Goal: Task Accomplishment & Management: Manage account settings

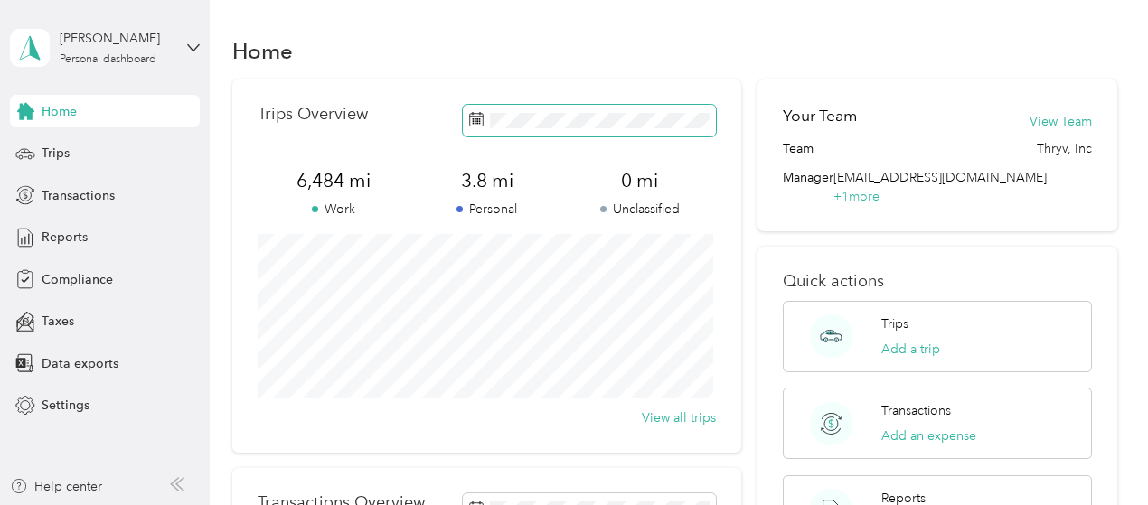
click at [551, 111] on span at bounding box center [589, 121] width 253 height 32
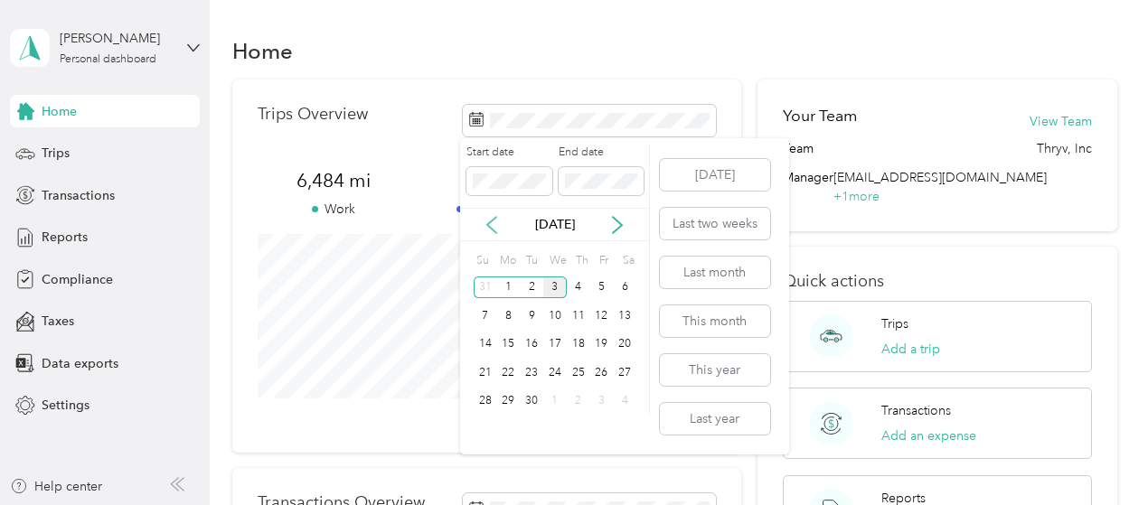
click at [489, 223] on icon at bounding box center [491, 225] width 9 height 16
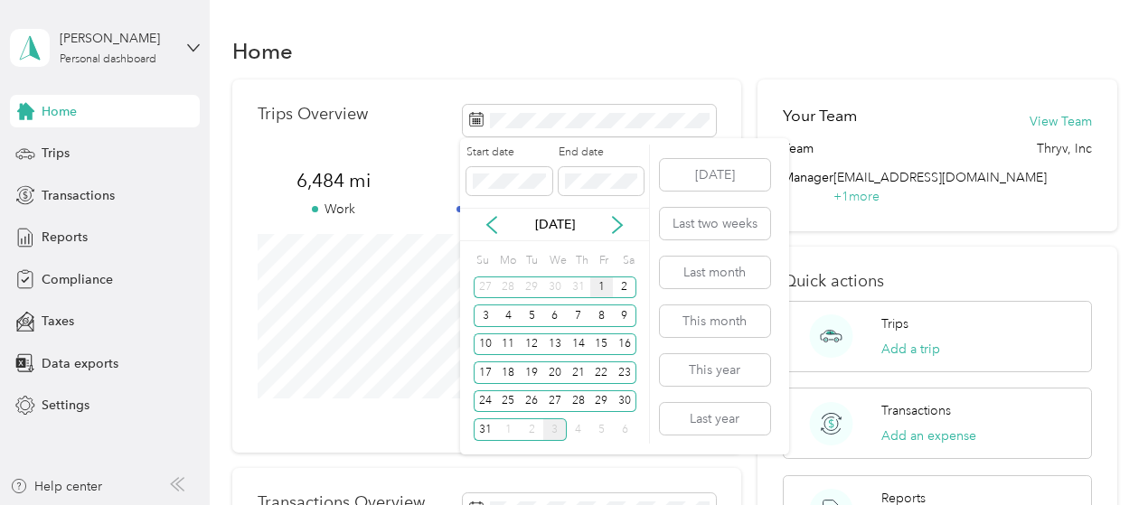
click at [602, 286] on div "1" at bounding box center [601, 288] width 23 height 23
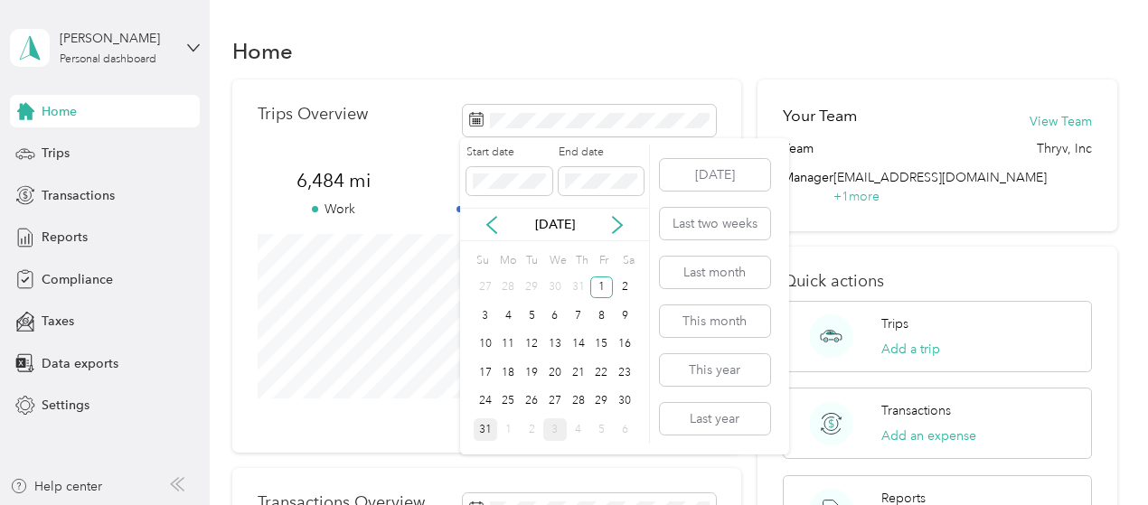
click at [490, 431] on div "31" at bounding box center [485, 429] width 23 height 23
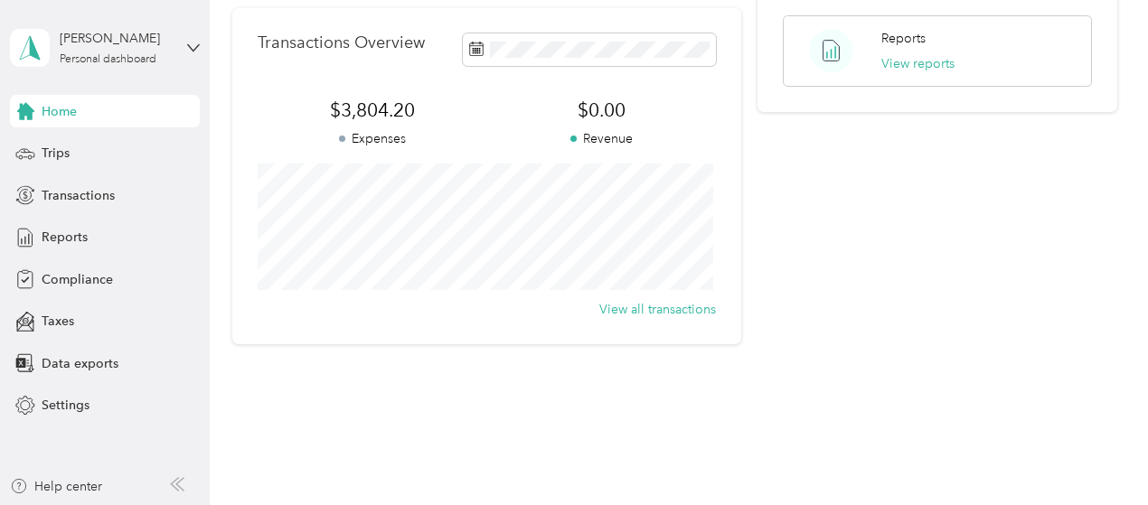
scroll to position [486, 0]
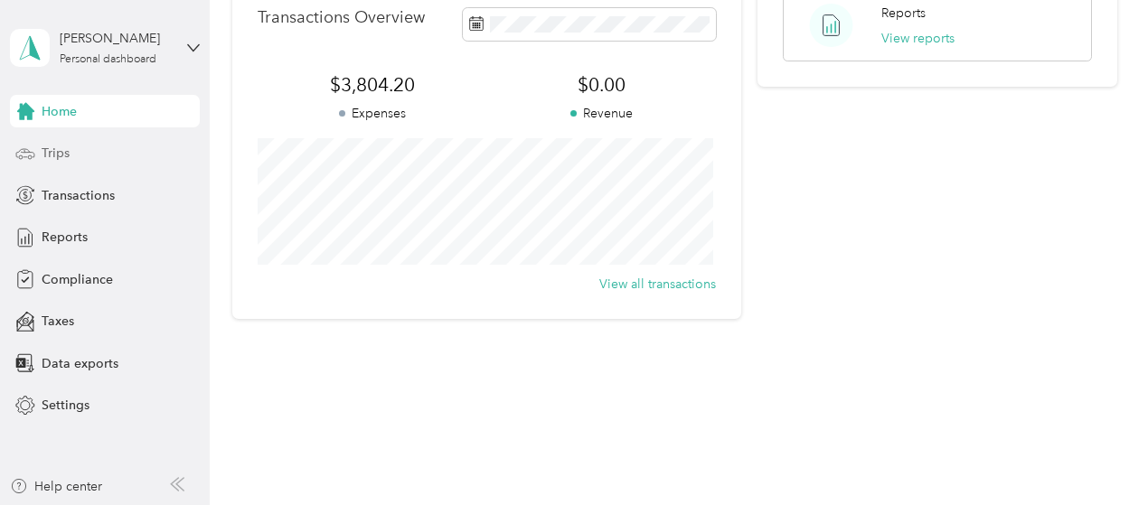
click at [61, 147] on span "Trips" at bounding box center [56, 153] width 28 height 19
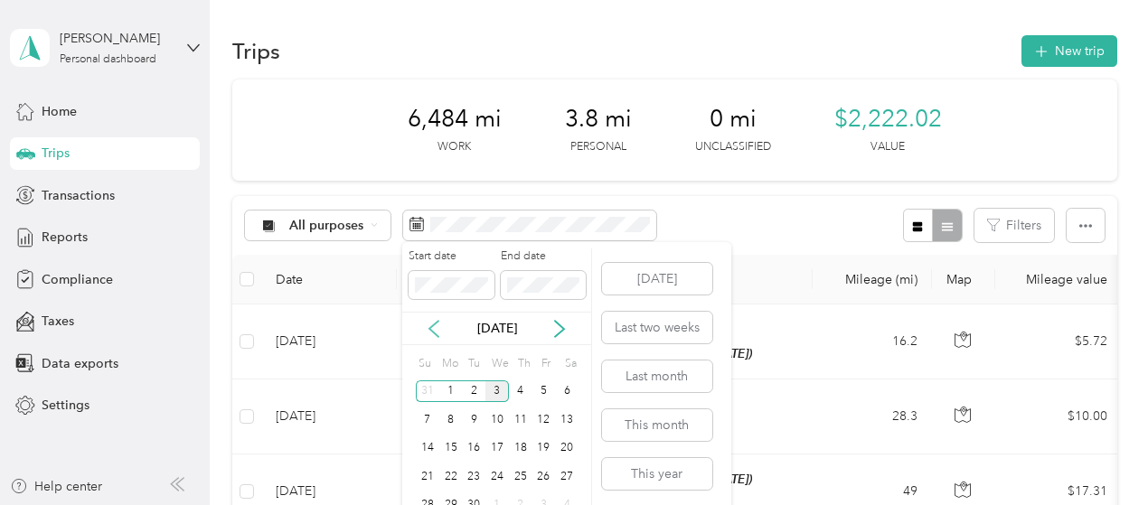
click at [436, 330] on icon at bounding box center [434, 329] width 18 height 18
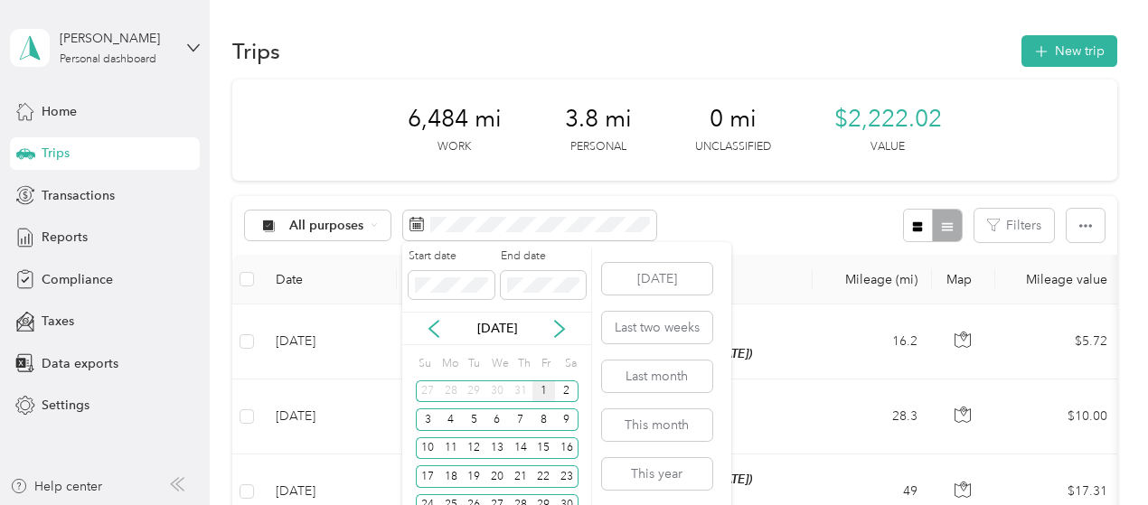
click at [544, 391] on div "1" at bounding box center [543, 391] width 23 height 23
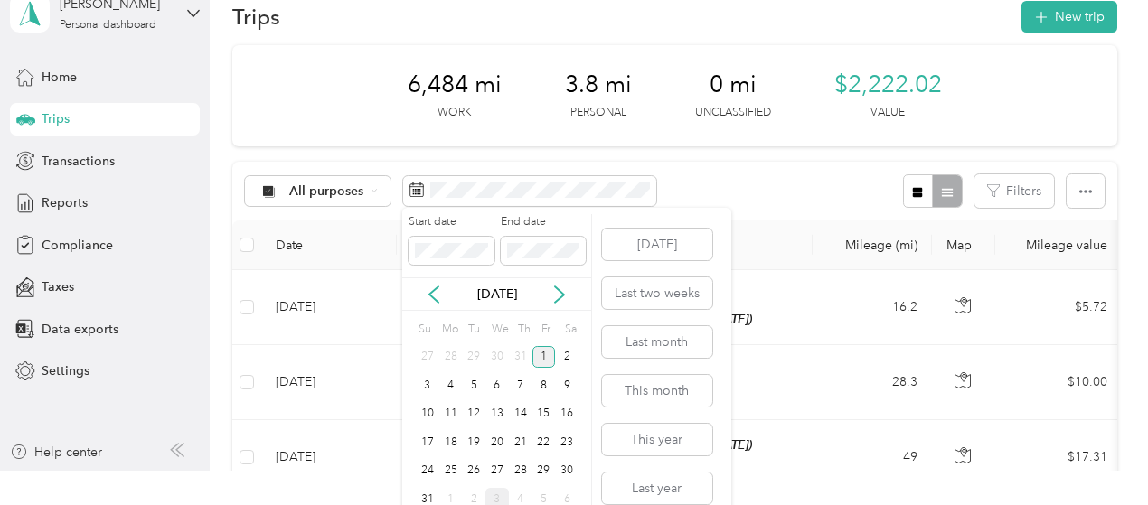
scroll to position [52, 0]
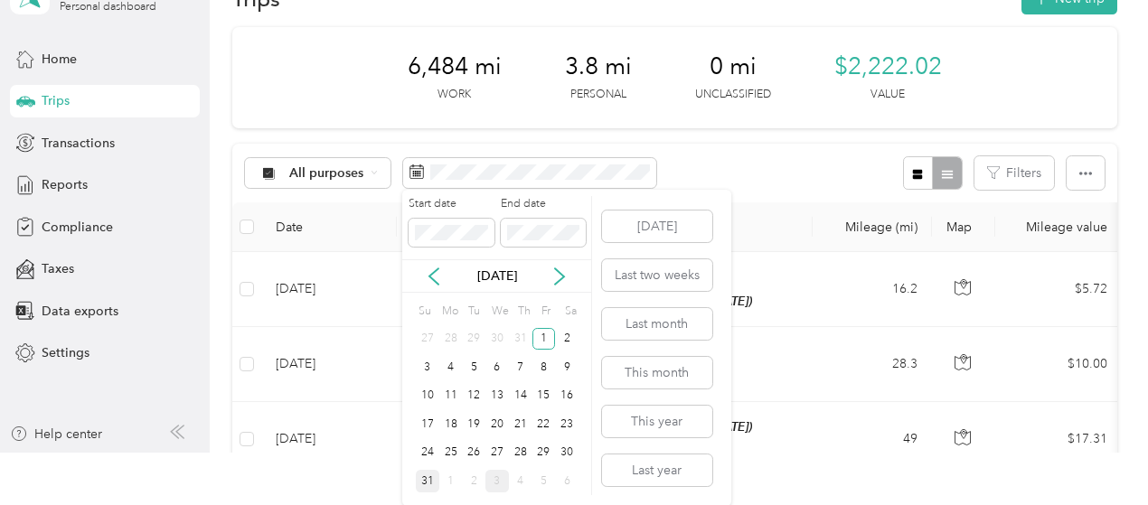
click at [427, 479] on div "31" at bounding box center [427, 481] width 23 height 23
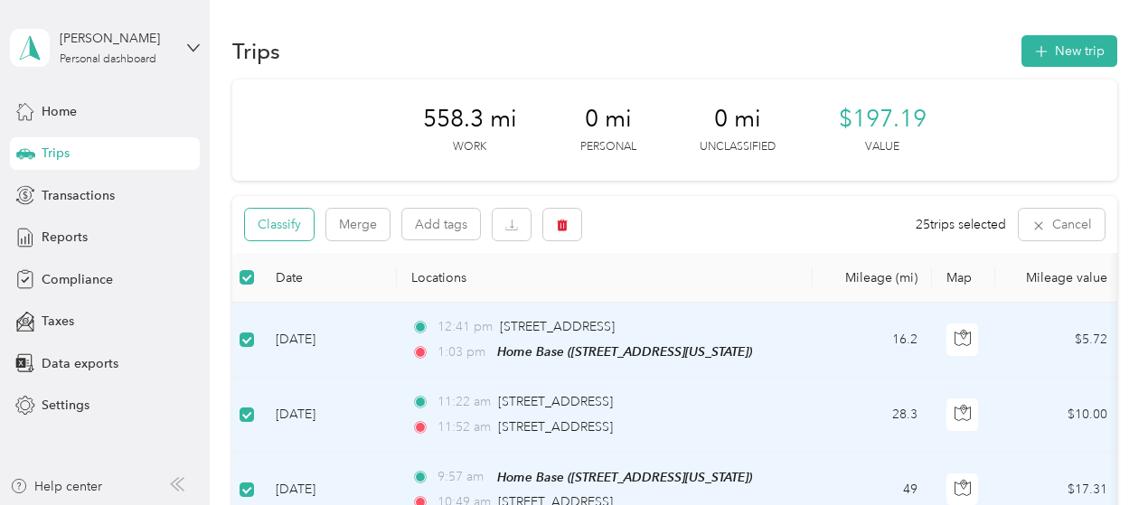
click at [277, 228] on button "Classify" at bounding box center [279, 225] width 69 height 32
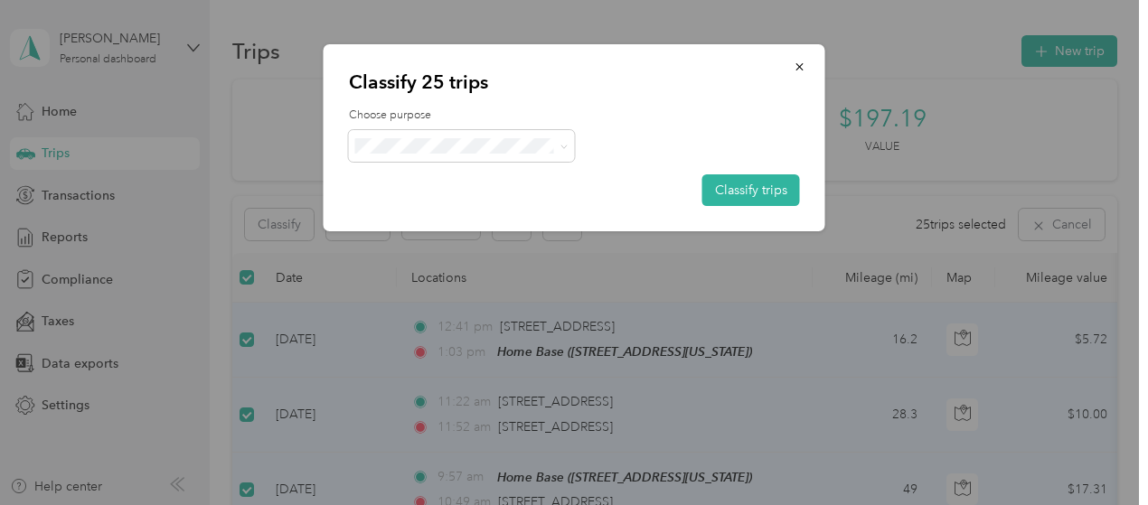
click at [457, 180] on span "Thryv, Inc" at bounding box center [477, 179] width 168 height 19
click at [732, 191] on button "Classify trips" at bounding box center [751, 190] width 98 height 32
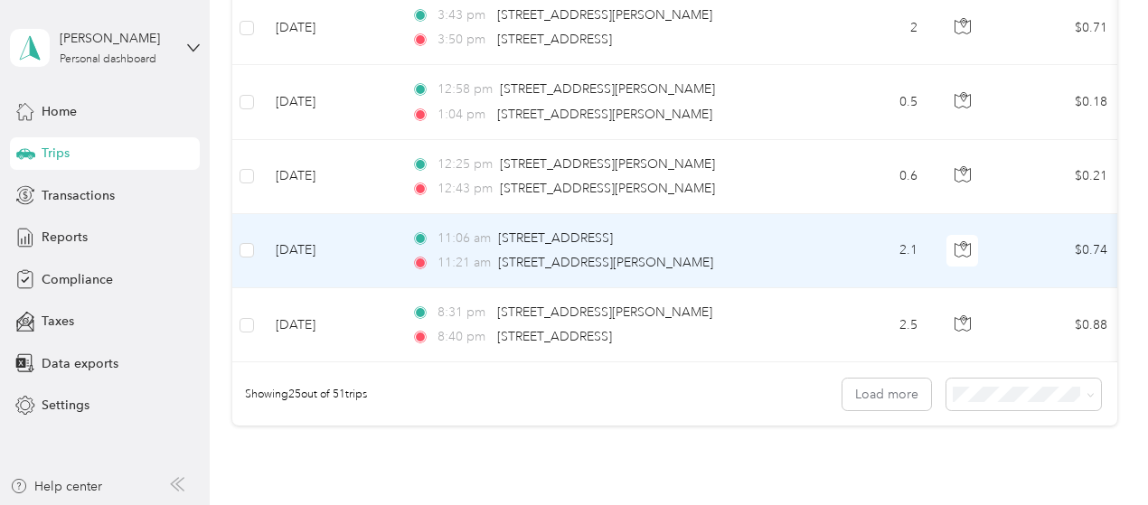
scroll to position [1898, 0]
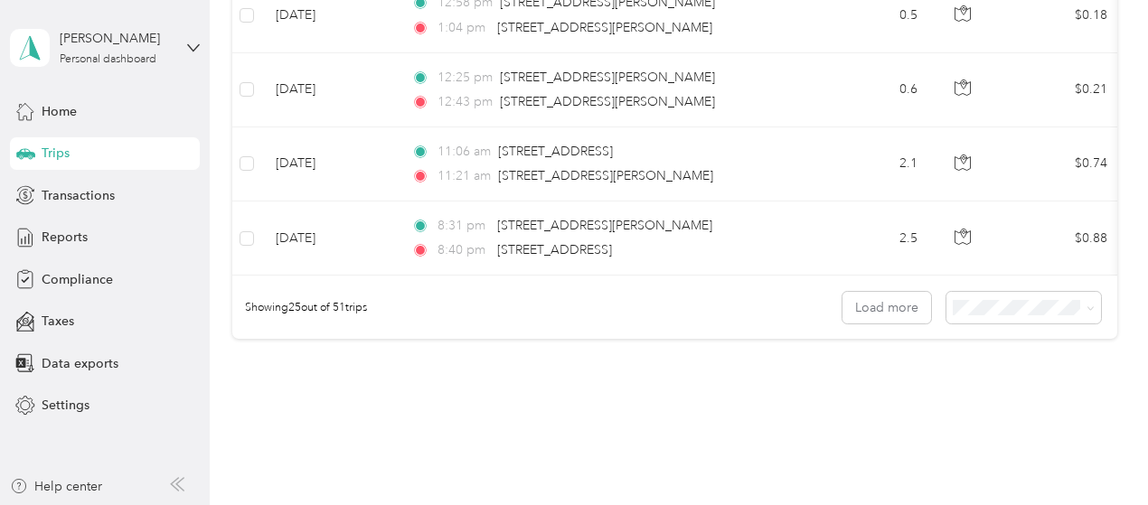
click at [983, 393] on span "100 per load" at bounding box center [991, 398] width 74 height 15
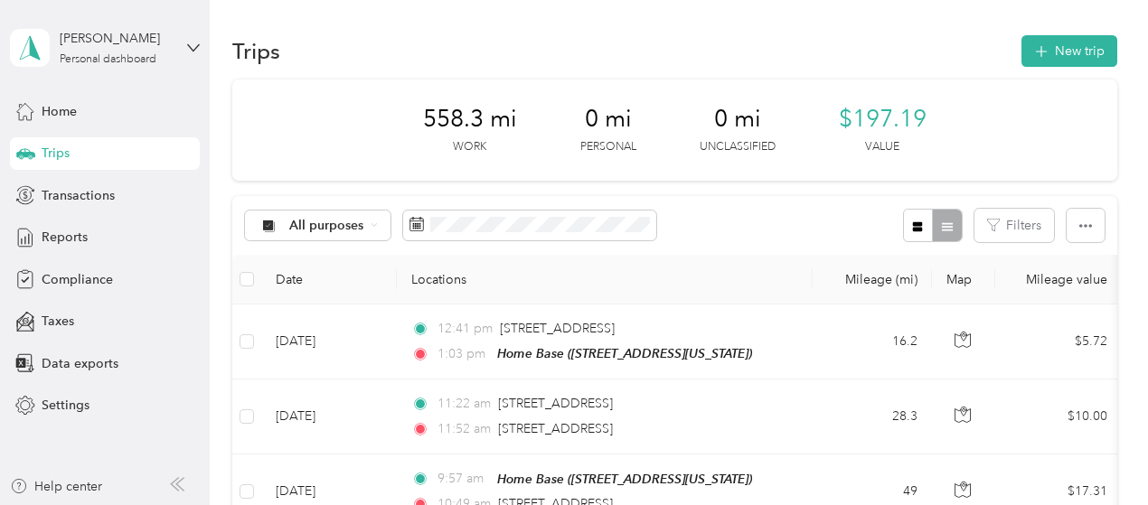
click at [765, 42] on div "Trips New trip" at bounding box center [674, 51] width 885 height 38
click at [80, 236] on span "Reports" at bounding box center [65, 237] width 46 height 19
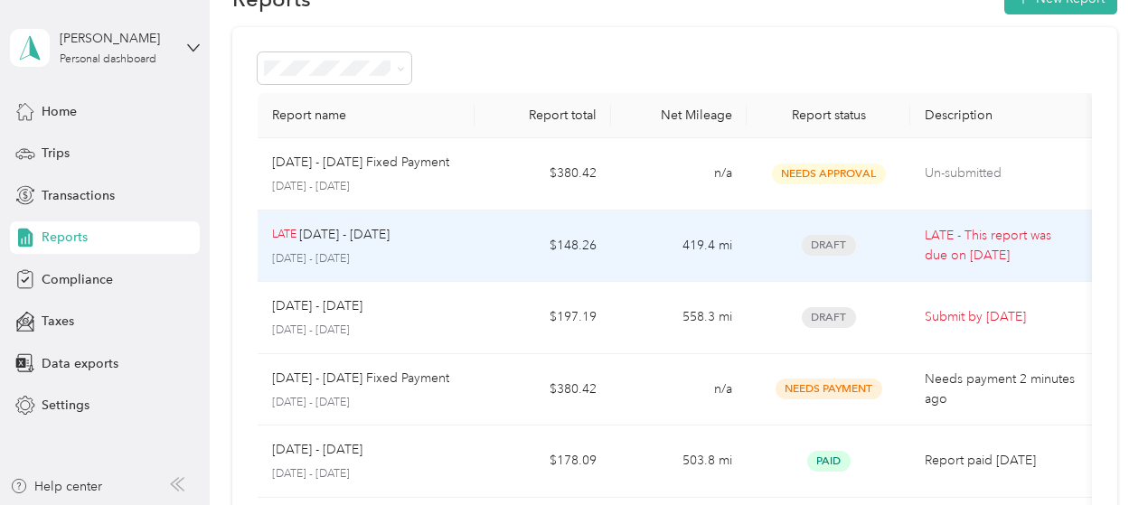
scroll to position [90, 0]
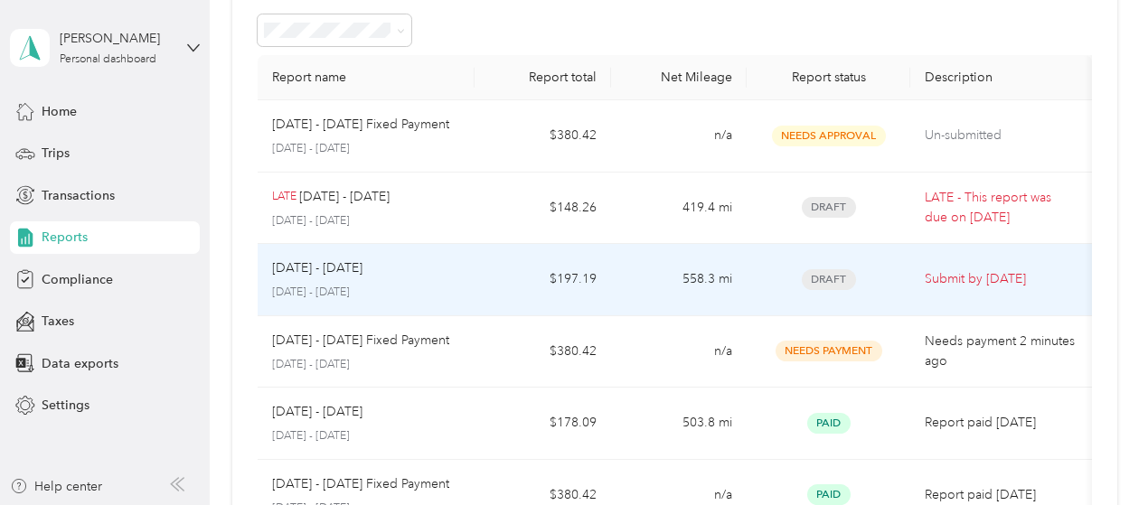
click at [456, 278] on div "[DATE] - [DATE] [DATE] - [DATE]" at bounding box center [366, 279] width 189 height 42
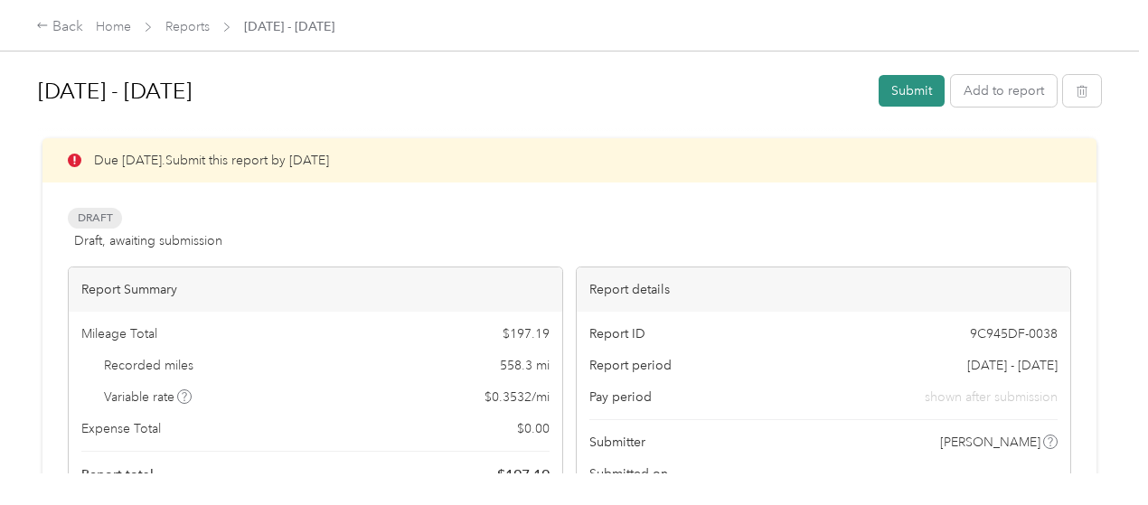
click at [909, 91] on button "Submit" at bounding box center [911, 91] width 66 height 32
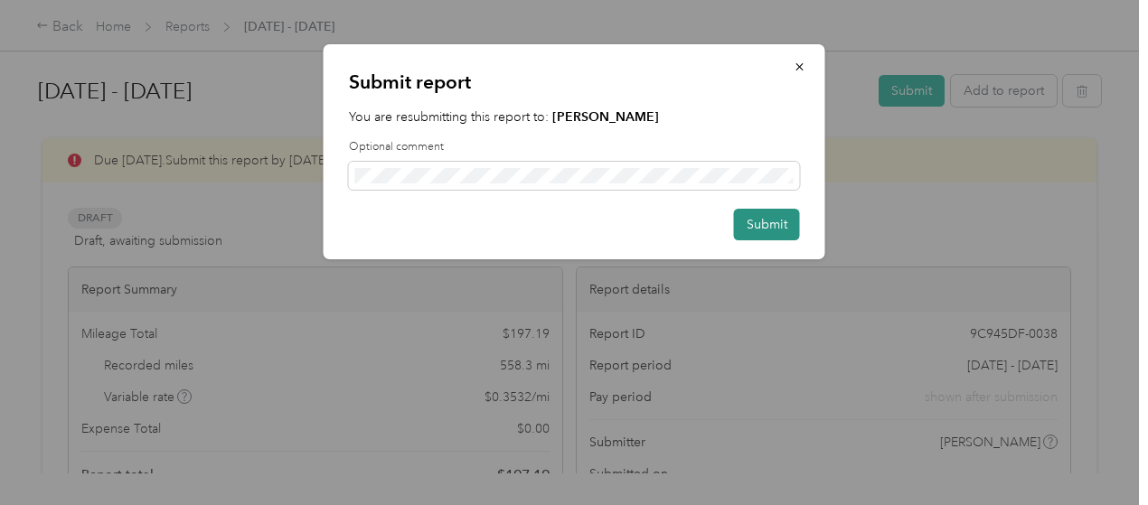
click at [775, 228] on button "Submit" at bounding box center [767, 225] width 66 height 32
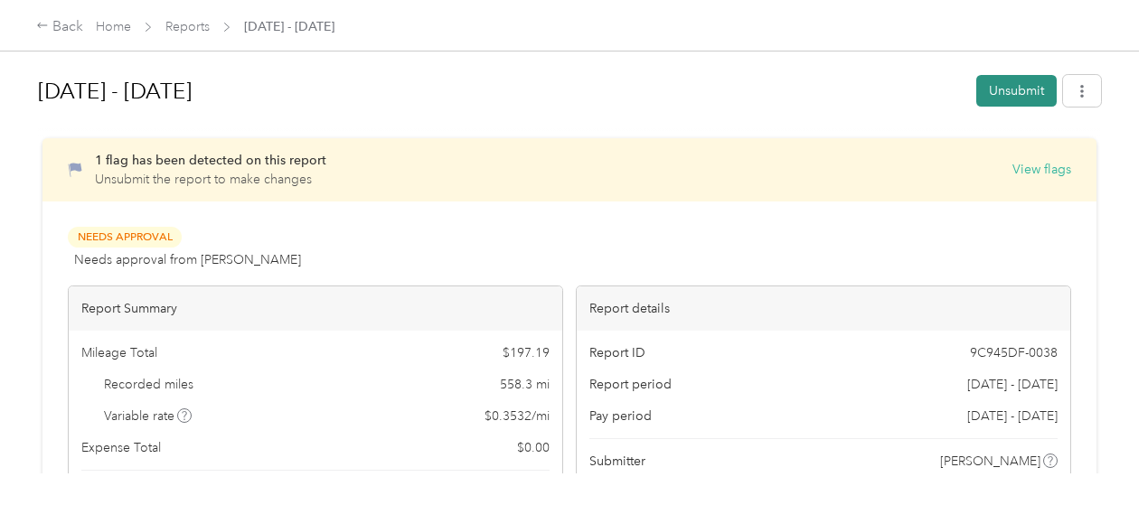
click at [1010, 84] on button "Unsubmit" at bounding box center [1016, 91] width 80 height 32
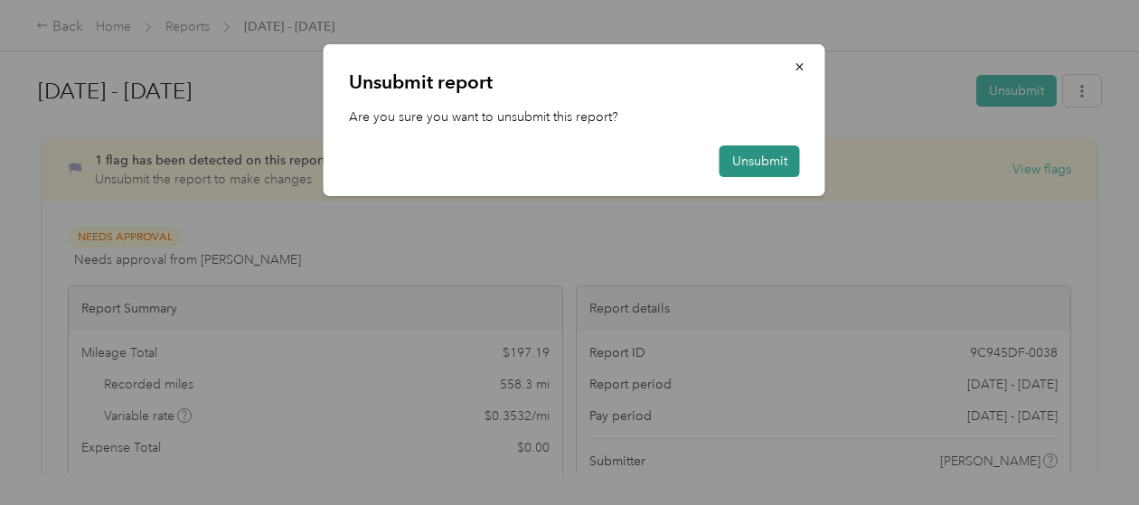
click at [775, 163] on button "Unsubmit" at bounding box center [759, 162] width 80 height 32
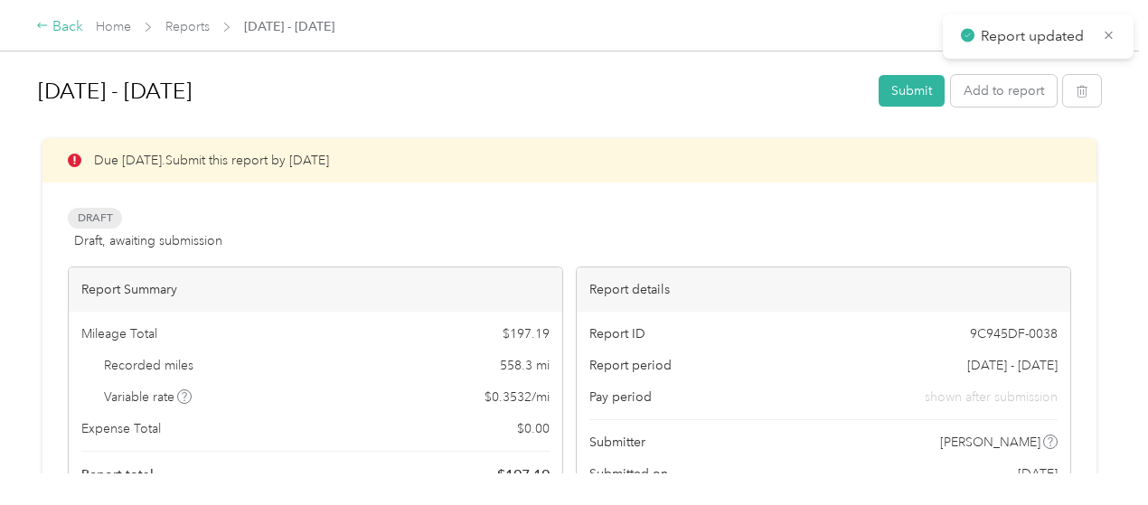
click at [70, 33] on div "Back" at bounding box center [59, 27] width 47 height 22
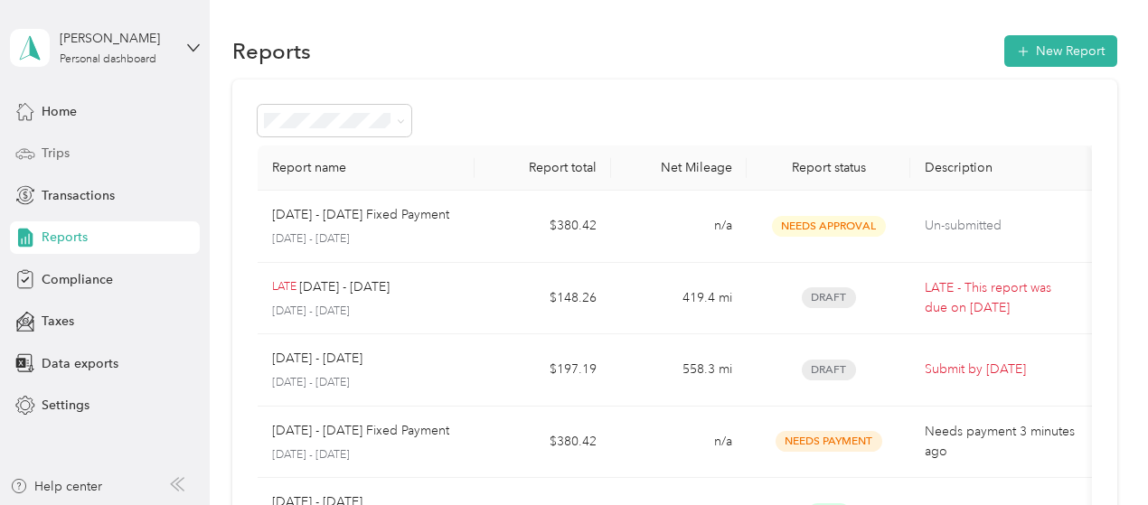
click at [53, 153] on span "Trips" at bounding box center [56, 153] width 28 height 19
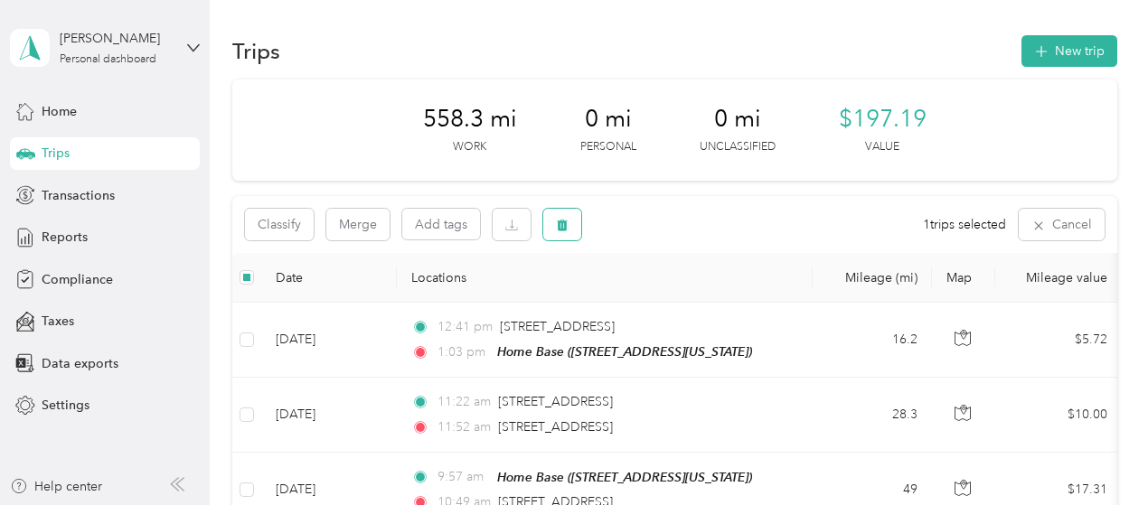
click at [559, 224] on icon "button" at bounding box center [562, 226] width 11 height 12
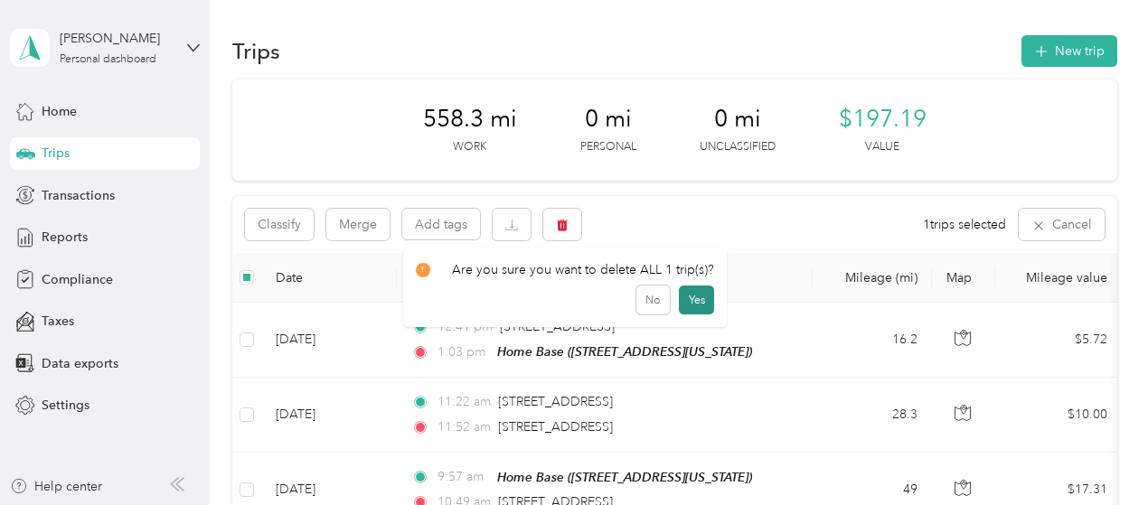
click at [694, 300] on button "Yes" at bounding box center [696, 300] width 35 height 29
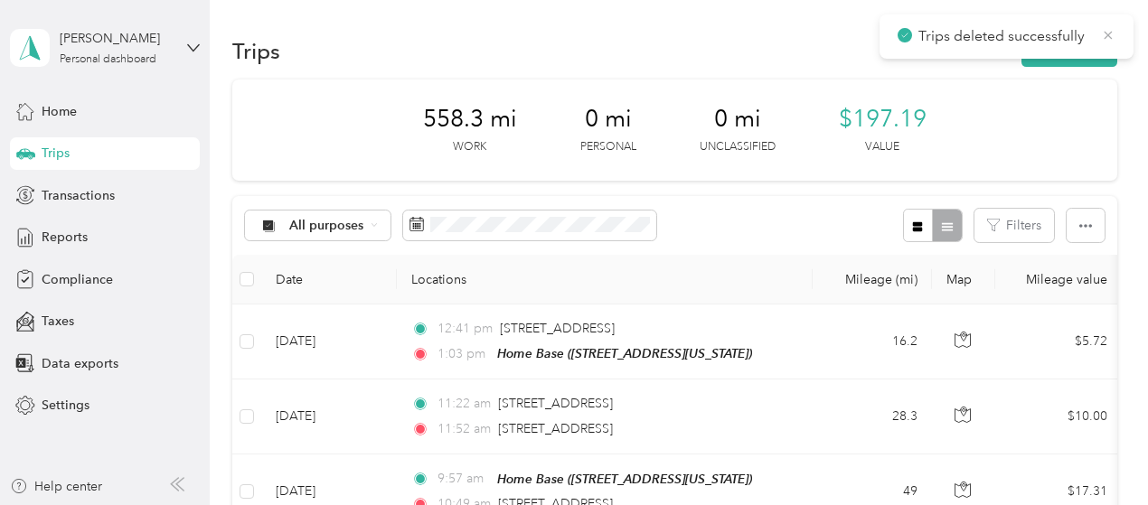
click at [1106, 37] on icon at bounding box center [1108, 35] width 8 height 8
click at [74, 196] on span "Transactions" at bounding box center [78, 195] width 73 height 19
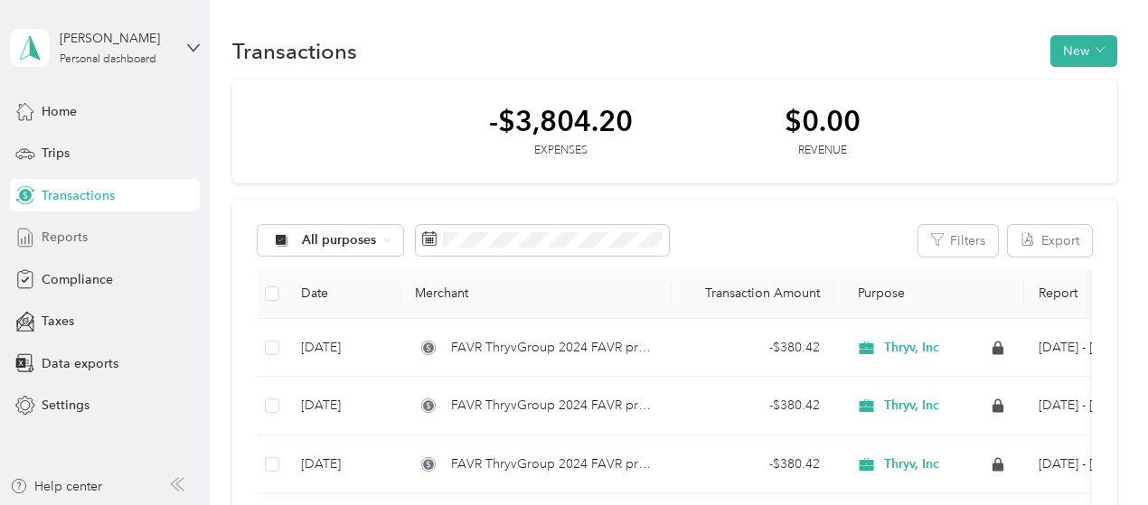
click at [66, 234] on span "Reports" at bounding box center [65, 237] width 46 height 19
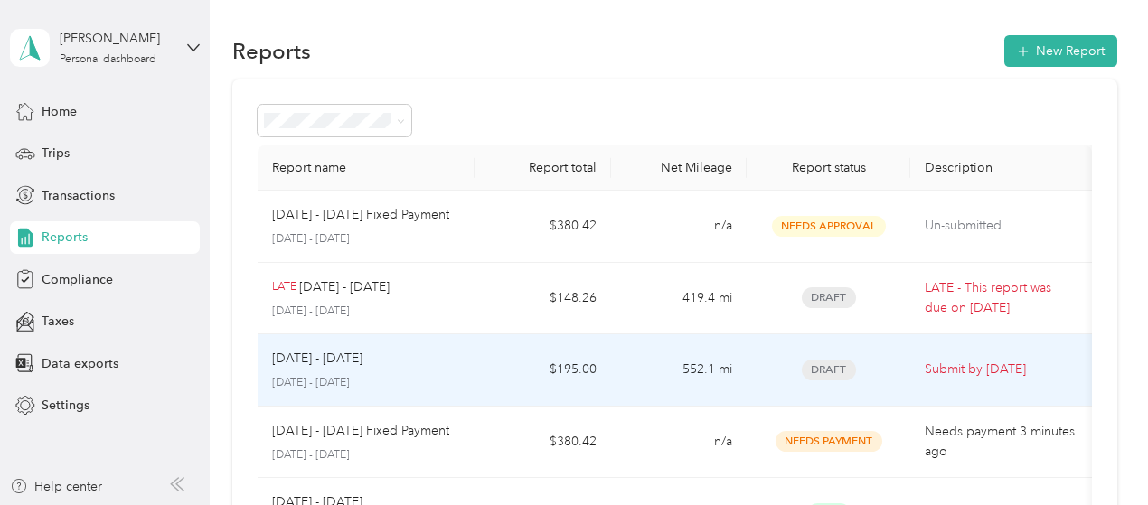
click at [474, 362] on td "[DATE] - [DATE] [DATE] - [DATE]" at bounding box center [367, 370] width 218 height 72
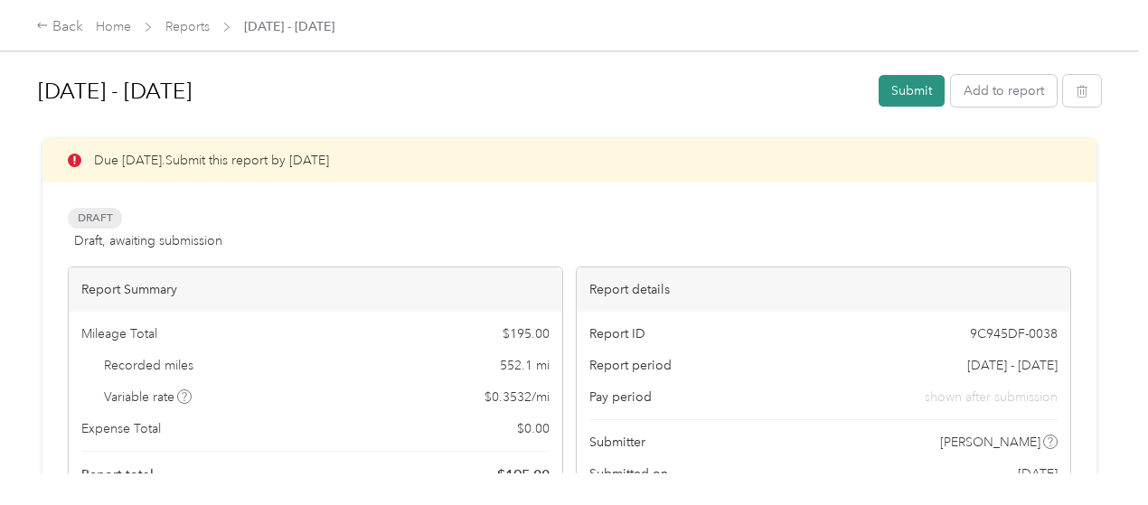
click at [909, 84] on button "Submit" at bounding box center [911, 91] width 66 height 32
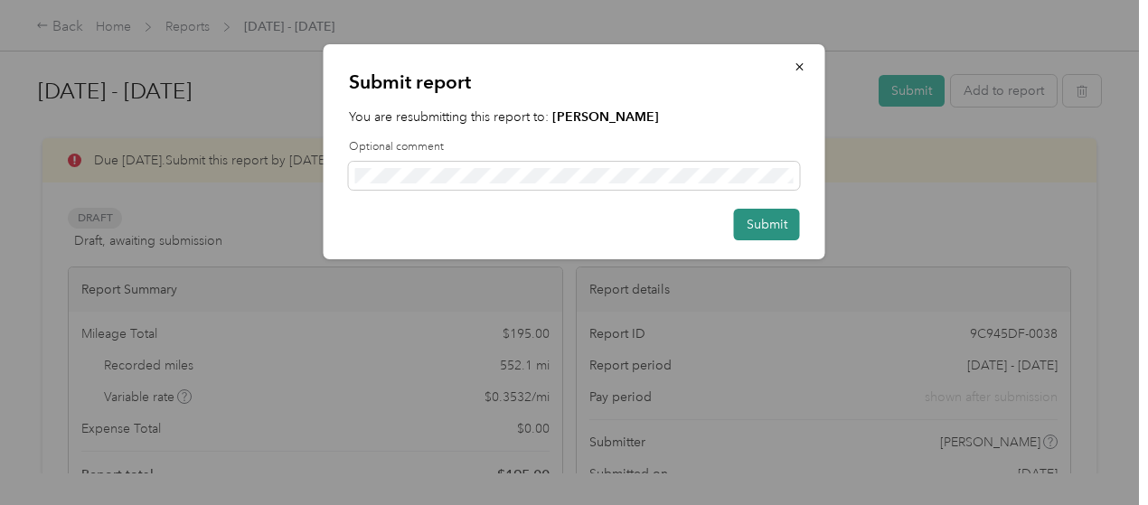
click at [766, 221] on button "Submit" at bounding box center [767, 225] width 66 height 32
